Goal: Communication & Community: Ask a question

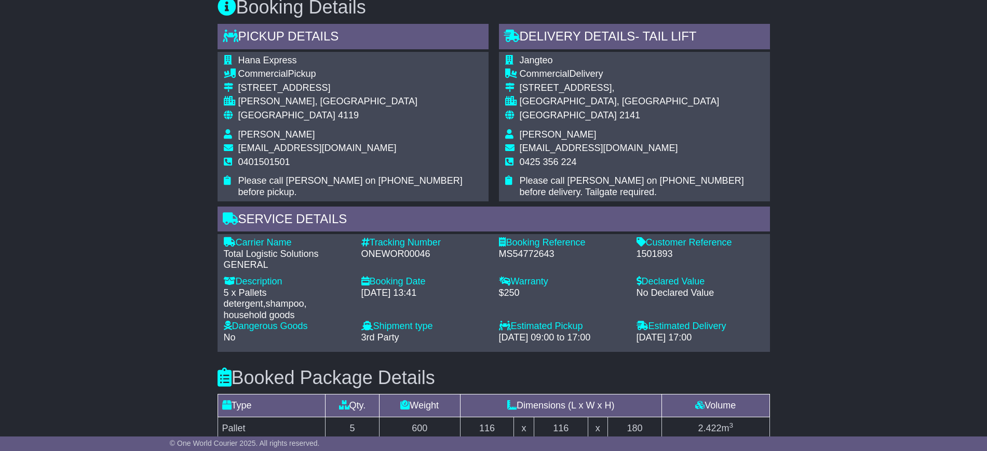
drag, startPoint x: 870, startPoint y: 221, endPoint x: 858, endPoint y: 218, distance: 12.7
click at [870, 221] on div "Email Download Tracking Pricing Insurance" at bounding box center [493, 159] width 987 height 1129
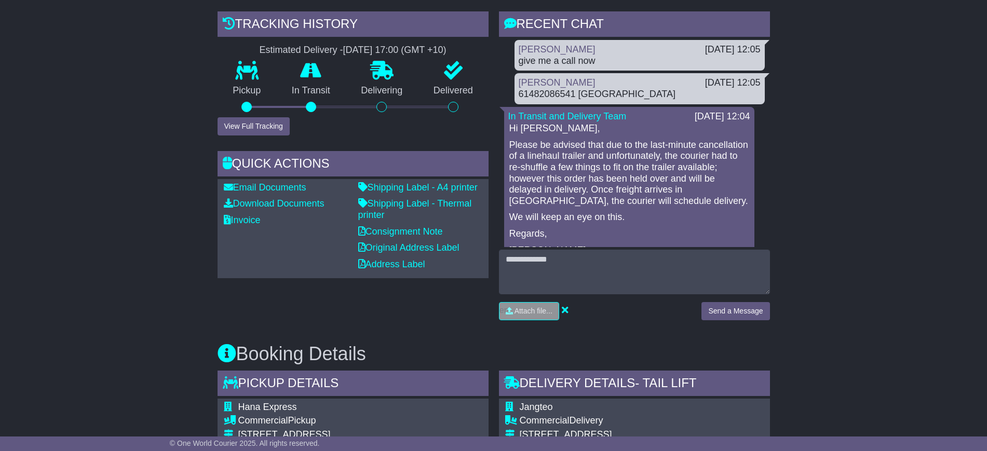
scroll to position [260, 0]
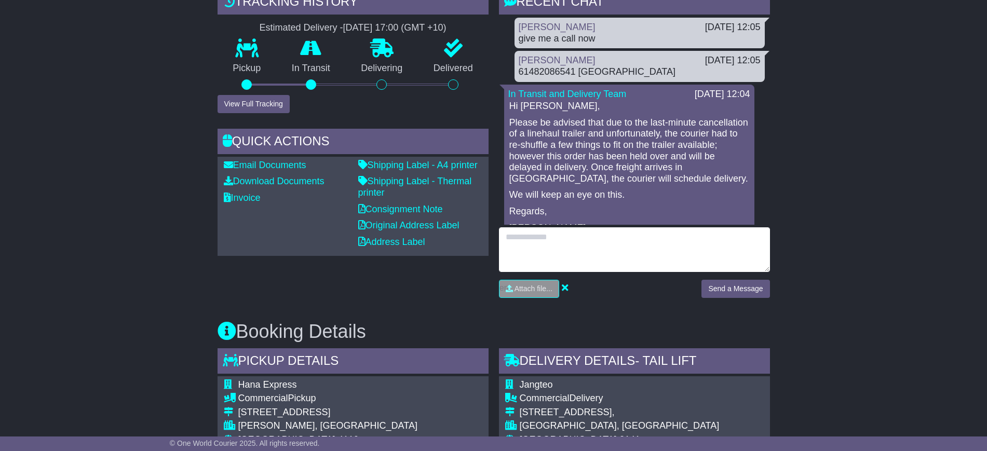
click at [596, 253] on textarea at bounding box center [634, 249] width 271 height 45
type textarea "**********"
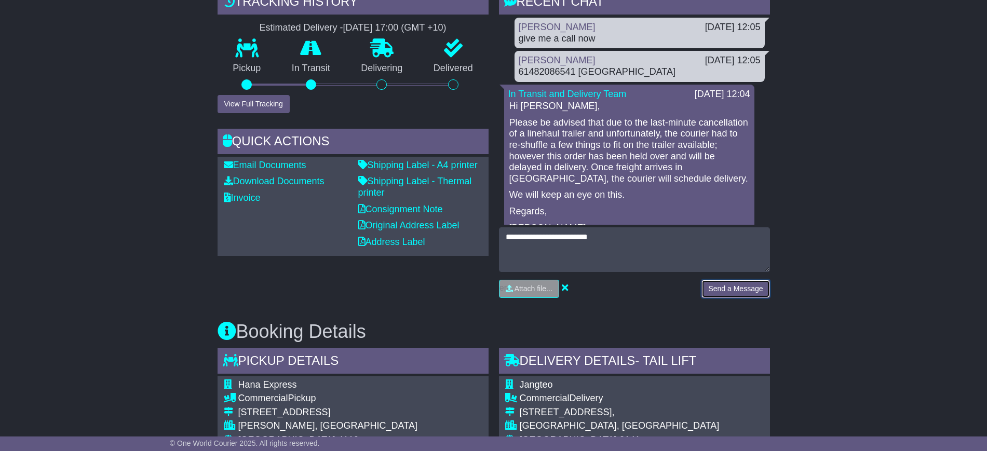
click at [726, 288] on button "Send a Message" at bounding box center [736, 289] width 68 height 18
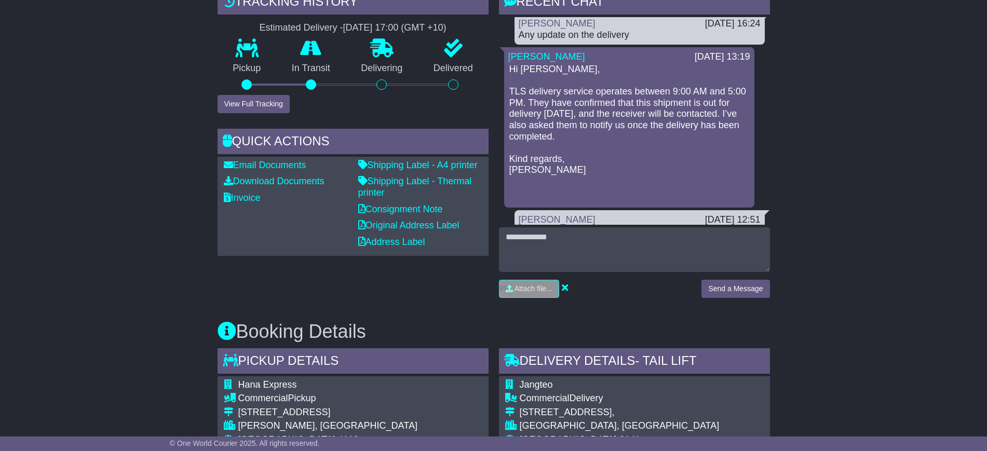
scroll to position [0, 0]
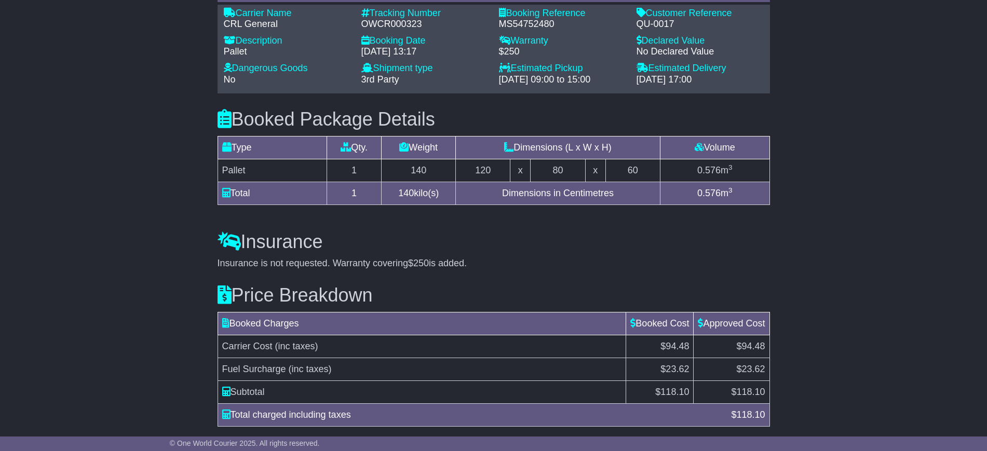
scroll to position [853, 0]
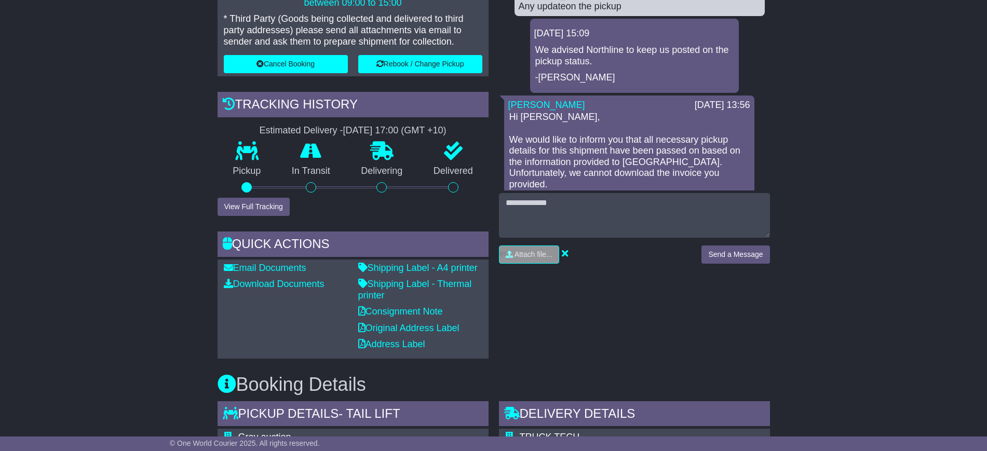
scroll to position [64, 0]
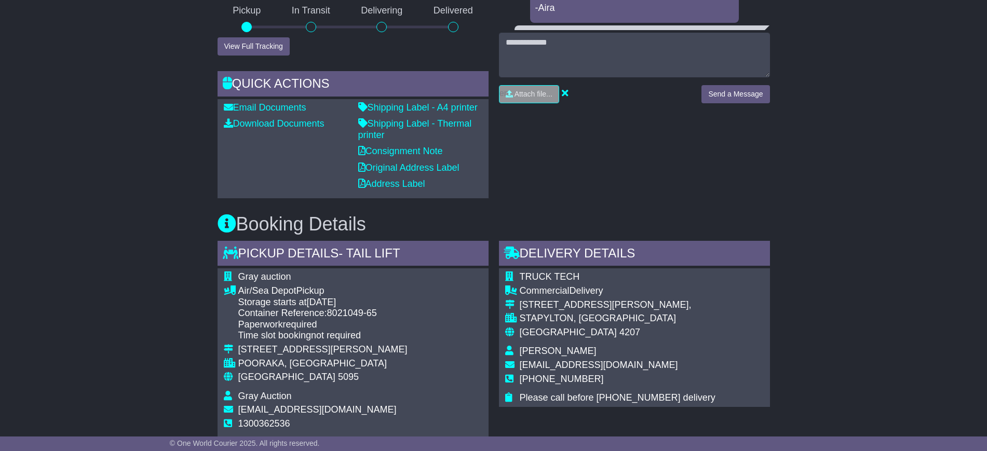
scroll to position [649, 0]
